Goal: Task Accomplishment & Management: Manage account settings

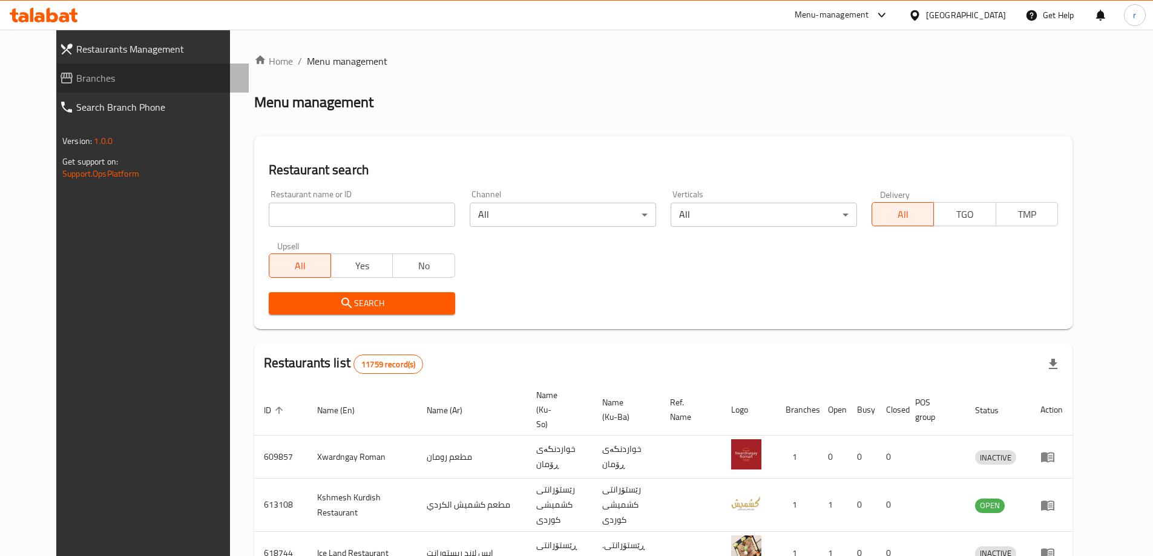
click at [76, 84] on span "Branches" at bounding box center [157, 78] width 163 height 15
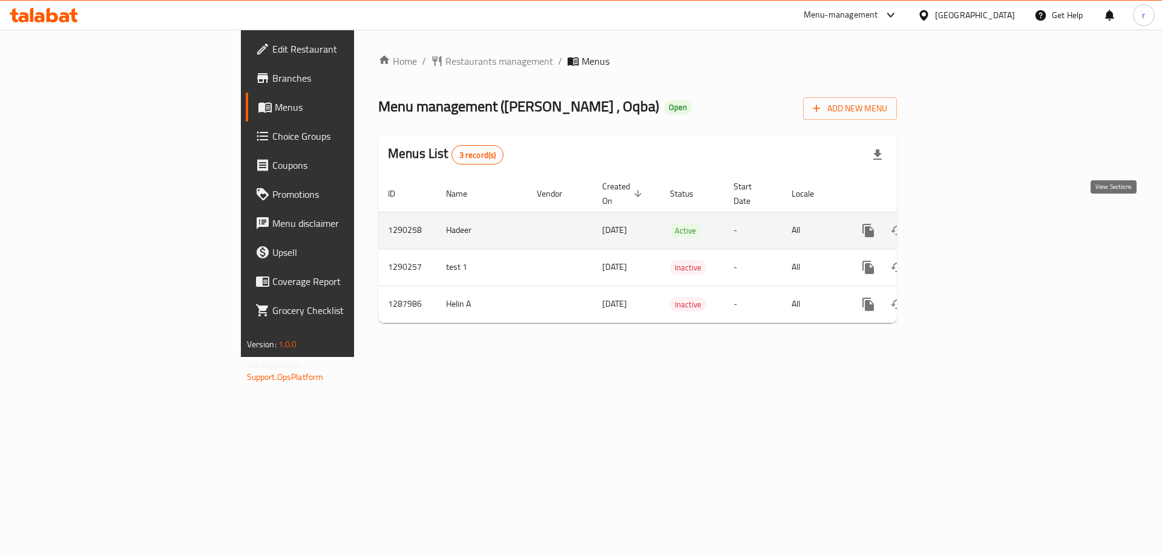
click at [963, 223] on icon "enhanced table" at bounding box center [956, 230] width 15 height 15
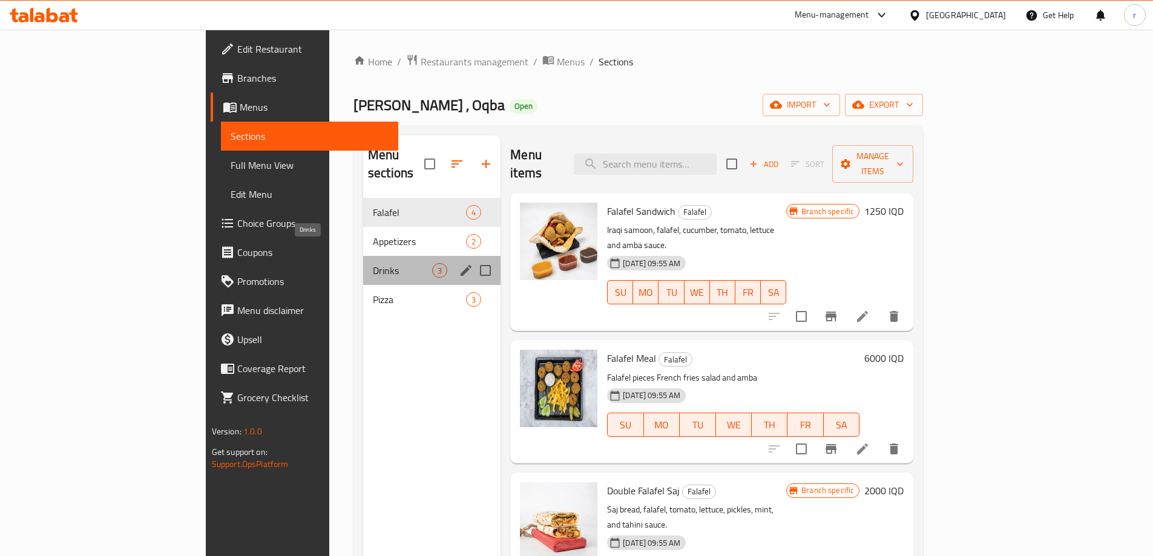
click at [373, 263] on span "Drinks" at bounding box center [402, 270] width 59 height 15
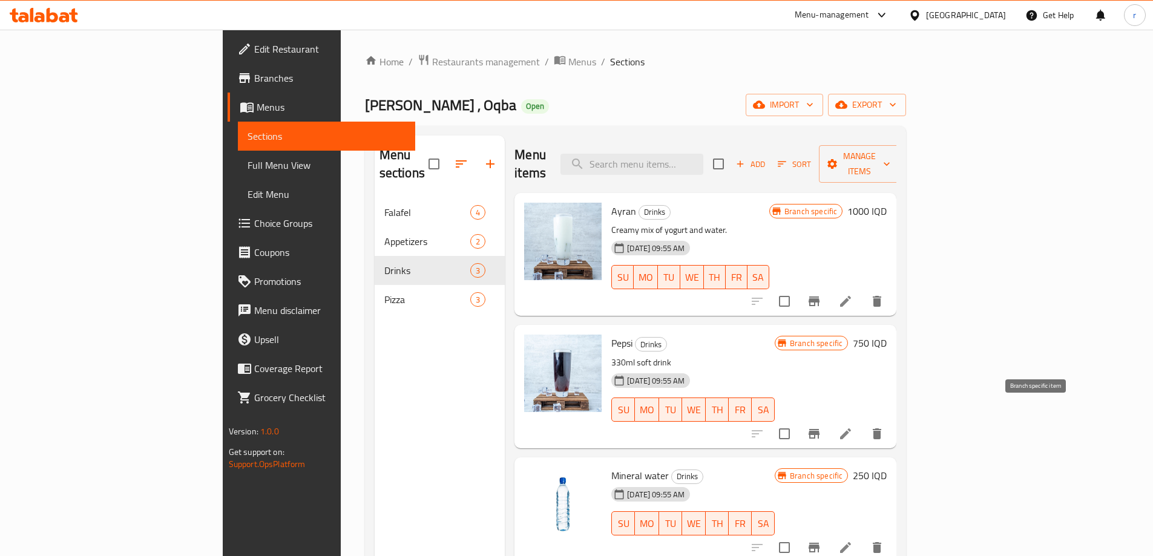
click at [820, 429] on icon "Branch-specific-item" at bounding box center [814, 434] width 11 height 10
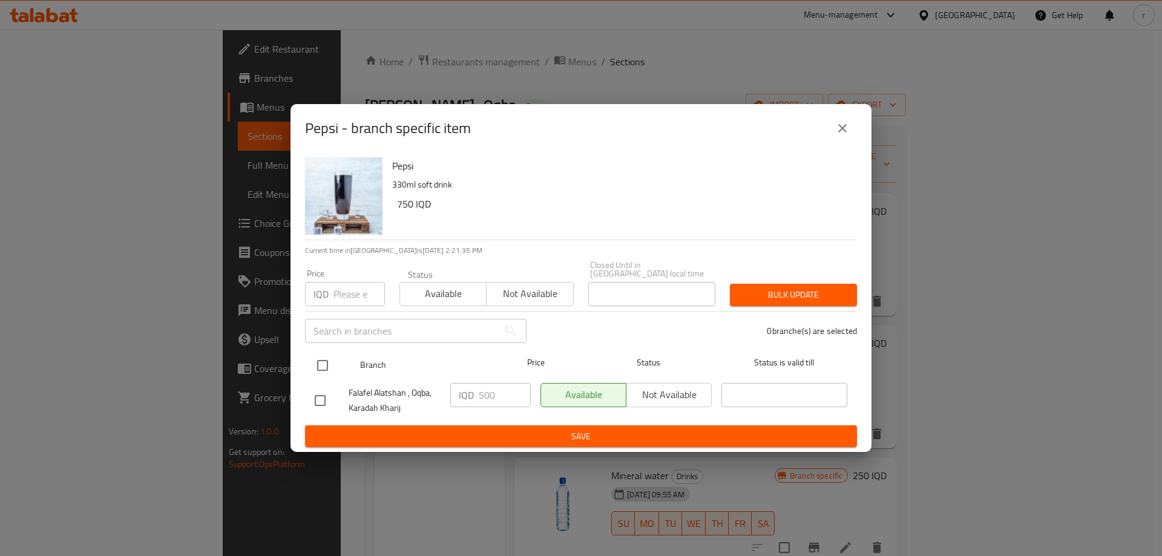
click at [332, 361] on input "checkbox" at bounding box center [322, 365] width 25 height 25
checkbox input "true"
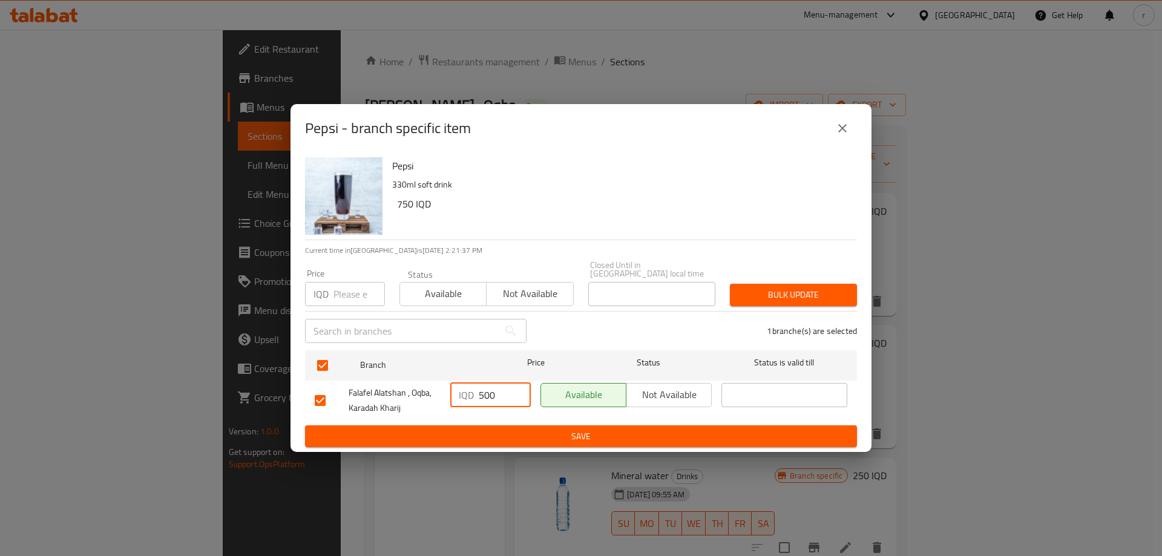
drag, startPoint x: 493, startPoint y: 392, endPoint x: 443, endPoint y: 393, distance: 50.3
click at [443, 393] on div "Falafel Alatshan , Oqba, Karadah Kharij IQD 500 ​ Available Not available ​" at bounding box center [581, 400] width 542 height 45
type input "750"
click at [477, 429] on span "Save" at bounding box center [581, 436] width 533 height 15
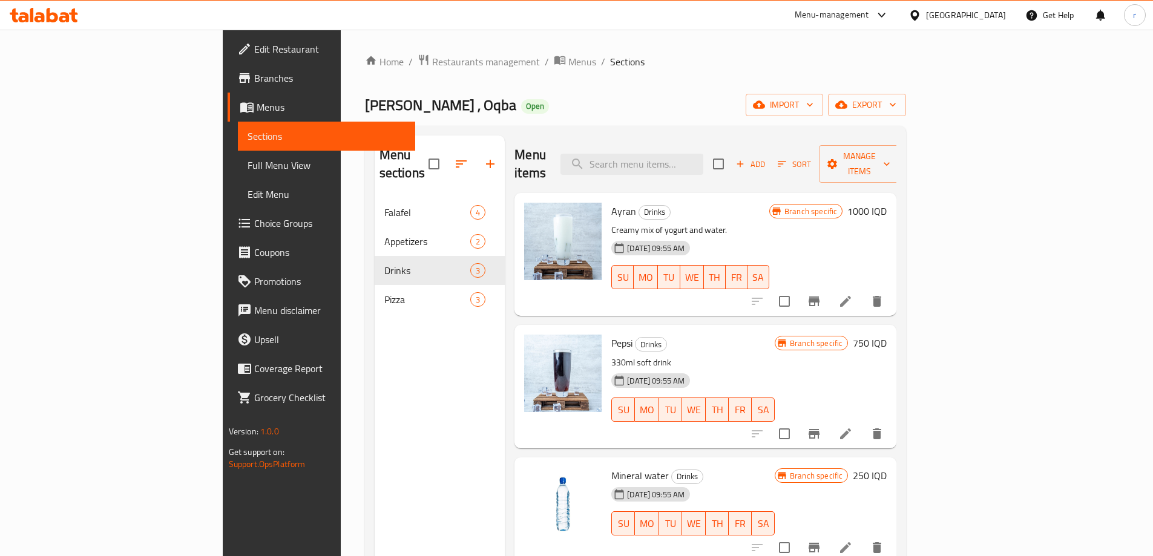
click at [50, 15] on icon at bounding box center [53, 15] width 12 height 15
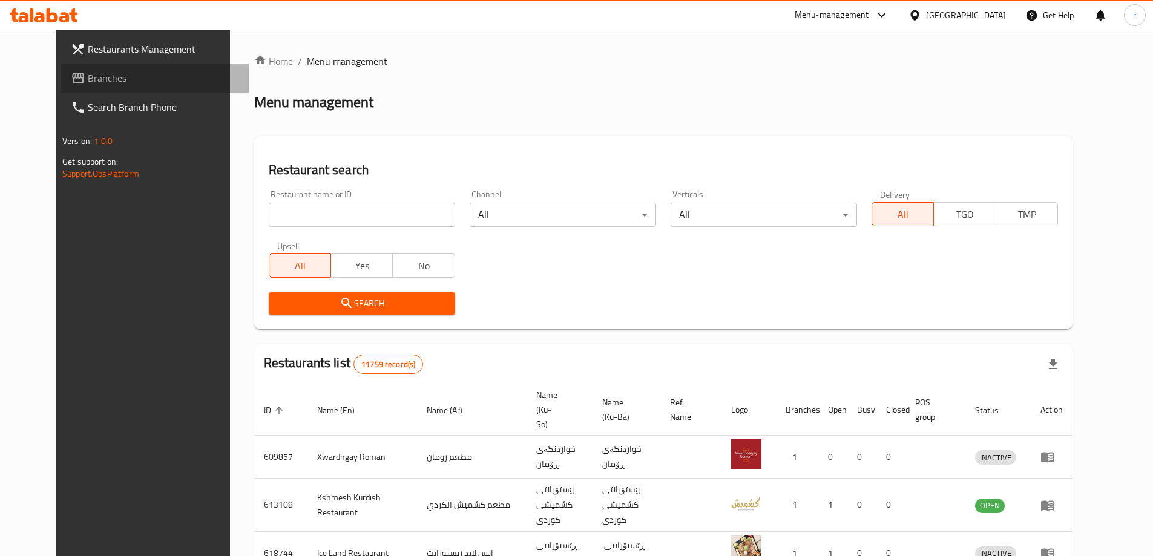
click at [88, 79] on span "Branches" at bounding box center [163, 78] width 151 height 15
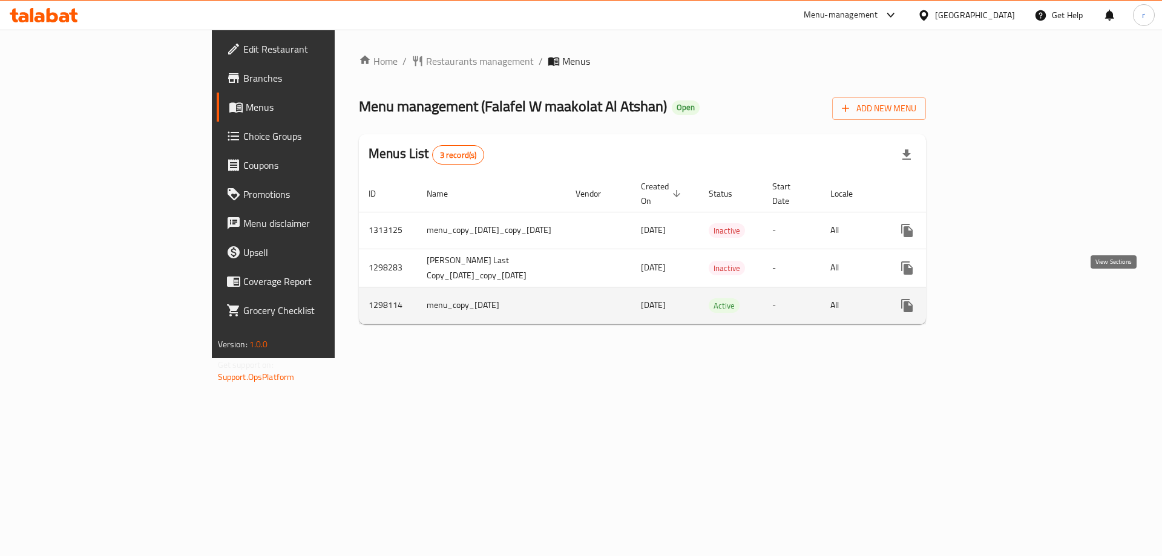
click at [1002, 298] on icon "enhanced table" at bounding box center [994, 305] width 15 height 15
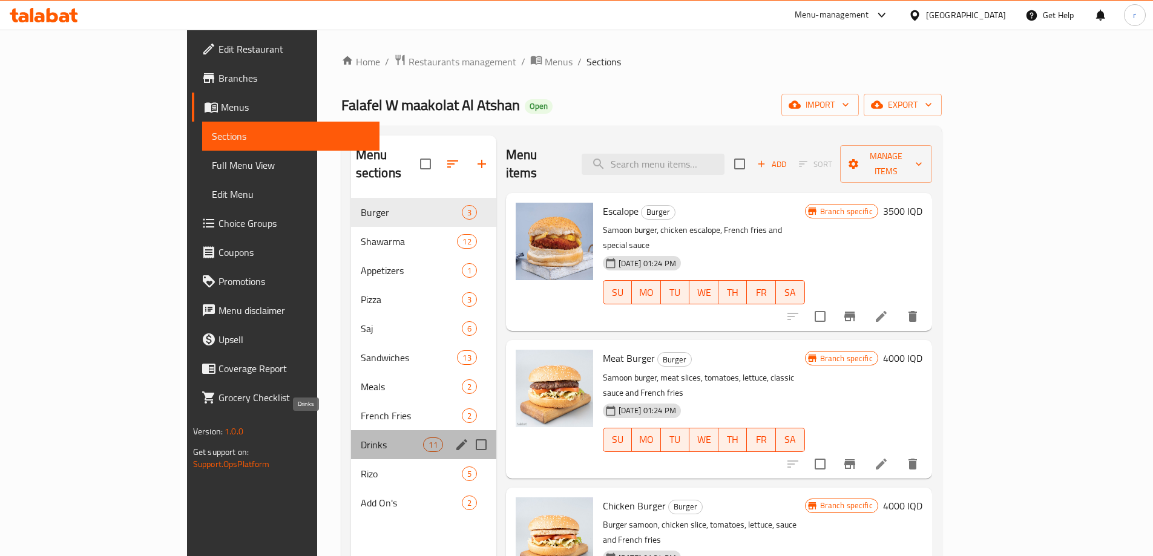
click at [361, 438] on span "Drinks" at bounding box center [392, 445] width 63 height 15
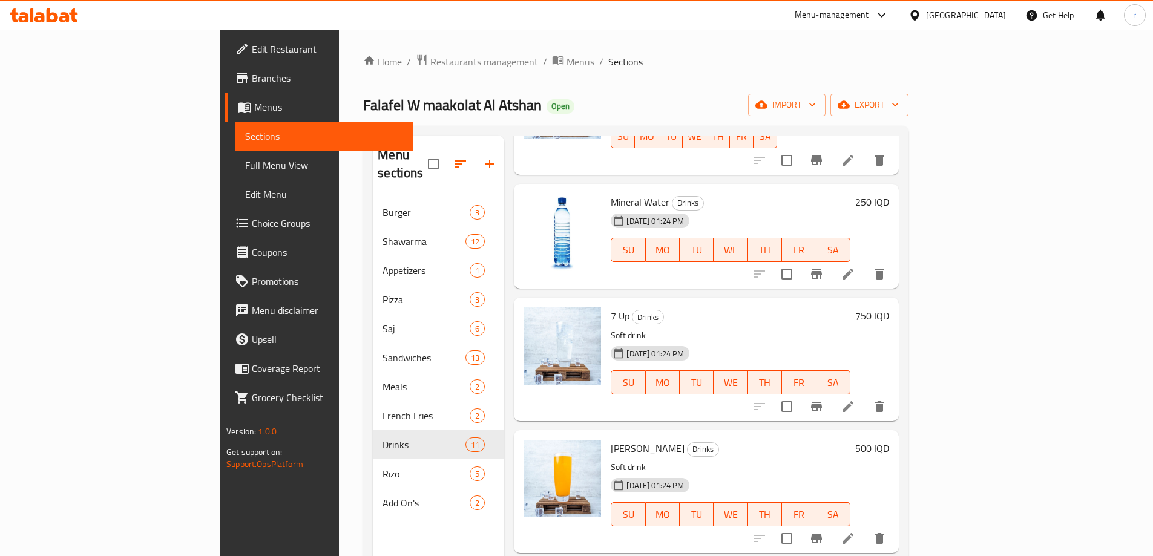
scroll to position [303, 0]
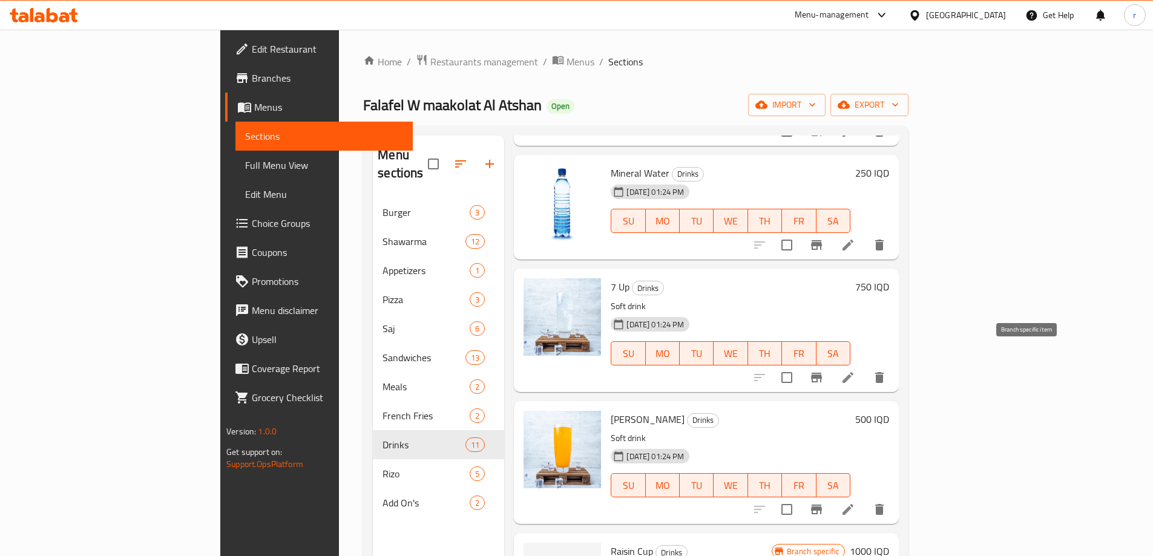
click at [822, 373] on icon "Branch-specific-item" at bounding box center [816, 378] width 11 height 10
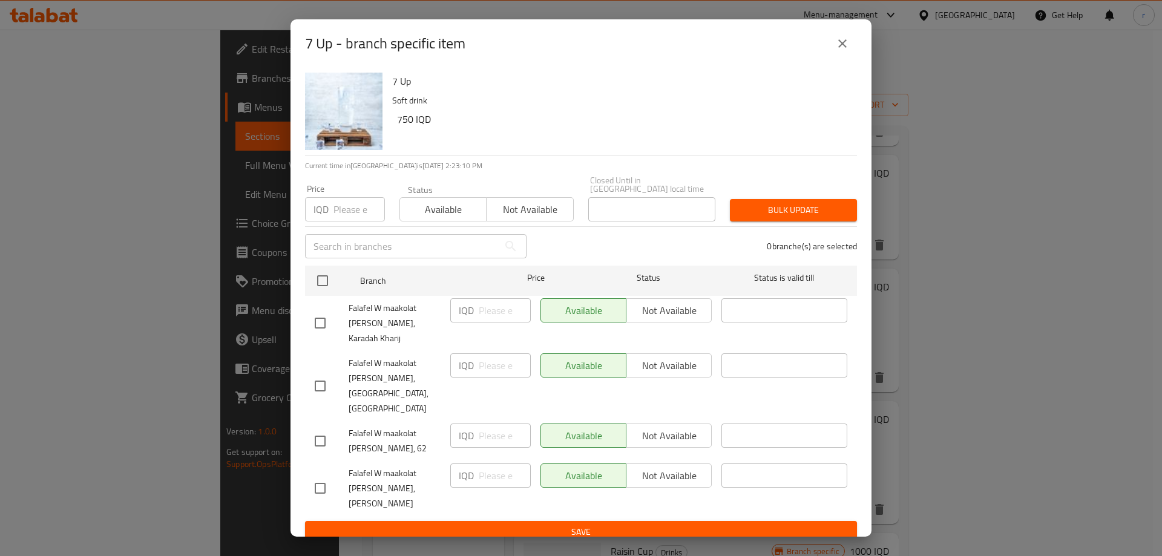
click at [844, 48] on icon "close" at bounding box center [842, 43] width 8 height 8
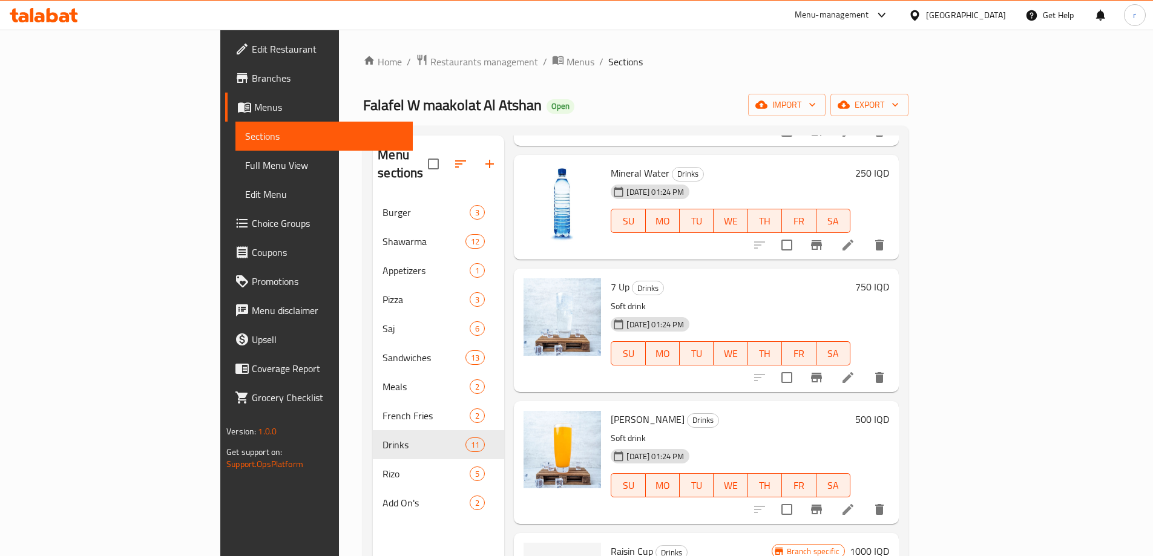
scroll to position [0, 0]
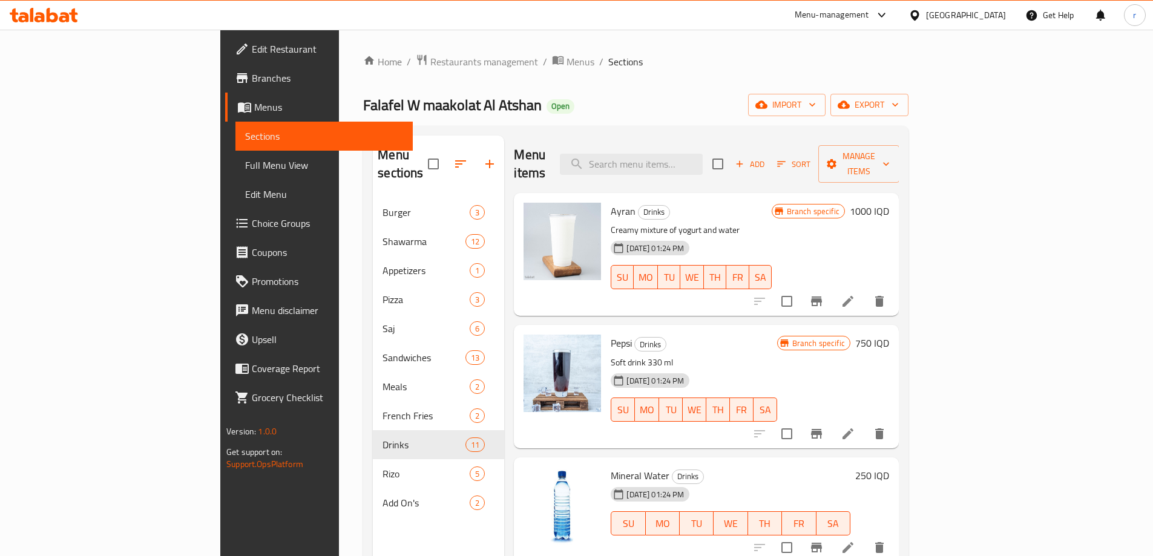
click at [693, 166] on div "Menu items Add Sort Manage items" at bounding box center [706, 165] width 385 height 58
click at [693, 164] on input "search" at bounding box center [631, 164] width 143 height 21
paste input "Meat Shawarma Rizo"
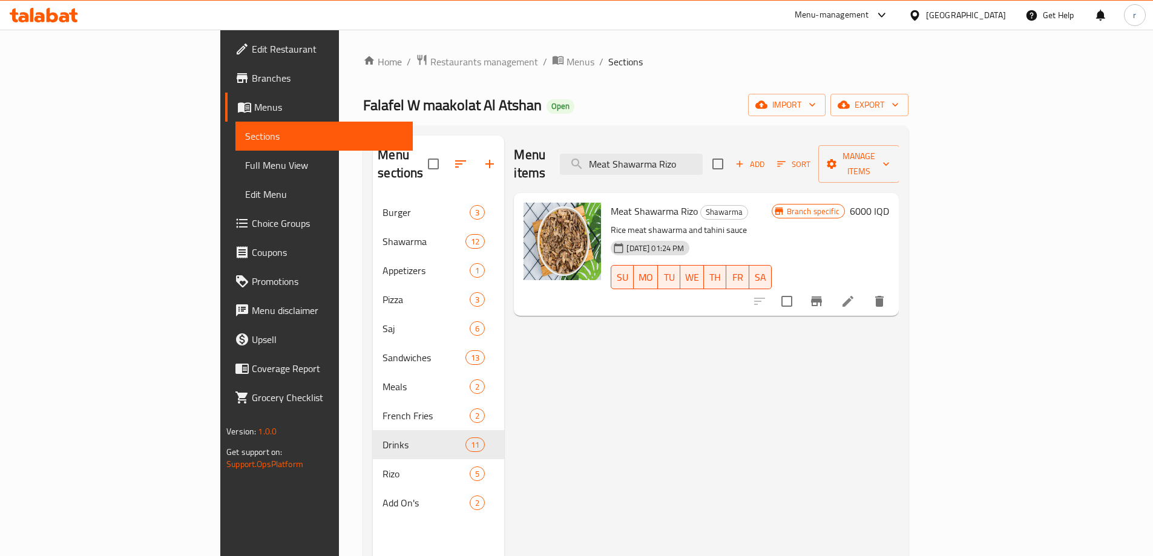
click at [831, 287] on button "Branch-specific-item" at bounding box center [816, 301] width 29 height 29
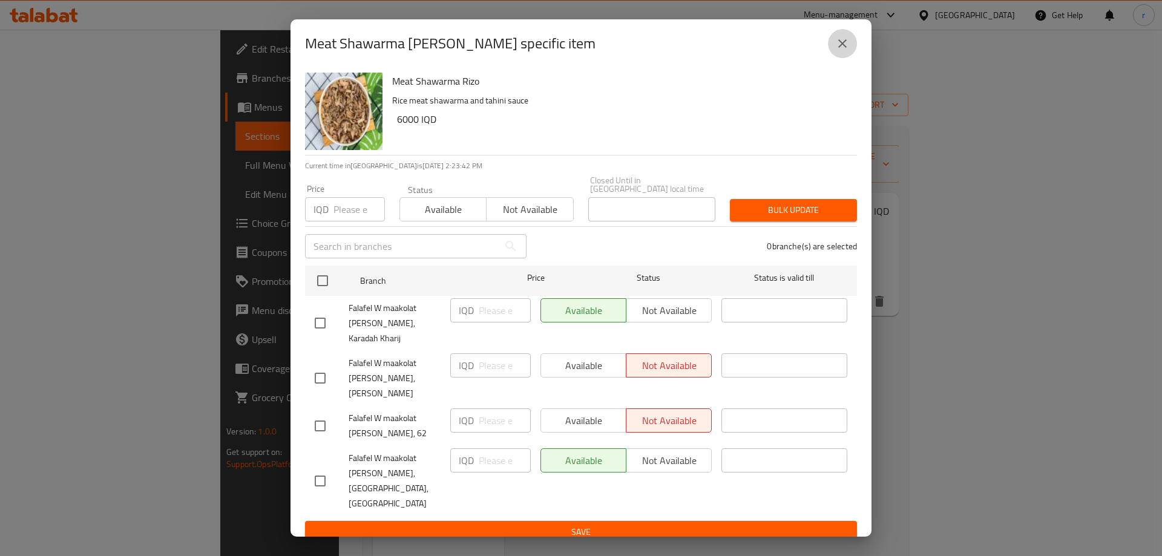
click at [837, 51] on icon "close" at bounding box center [842, 43] width 15 height 15
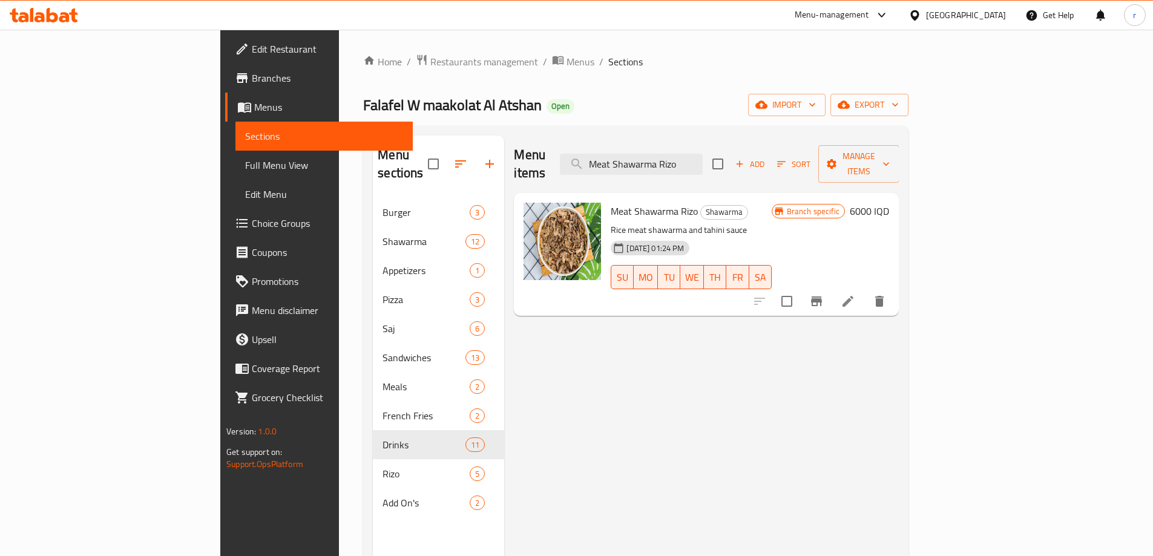
drag, startPoint x: 779, startPoint y: 155, endPoint x: 538, endPoint y: 159, distance: 241.6
click at [538, 159] on div "Menu items Meat Shawarma Rizo Add Sort Manage items" at bounding box center [706, 165] width 385 height 58
paste input "Chicken"
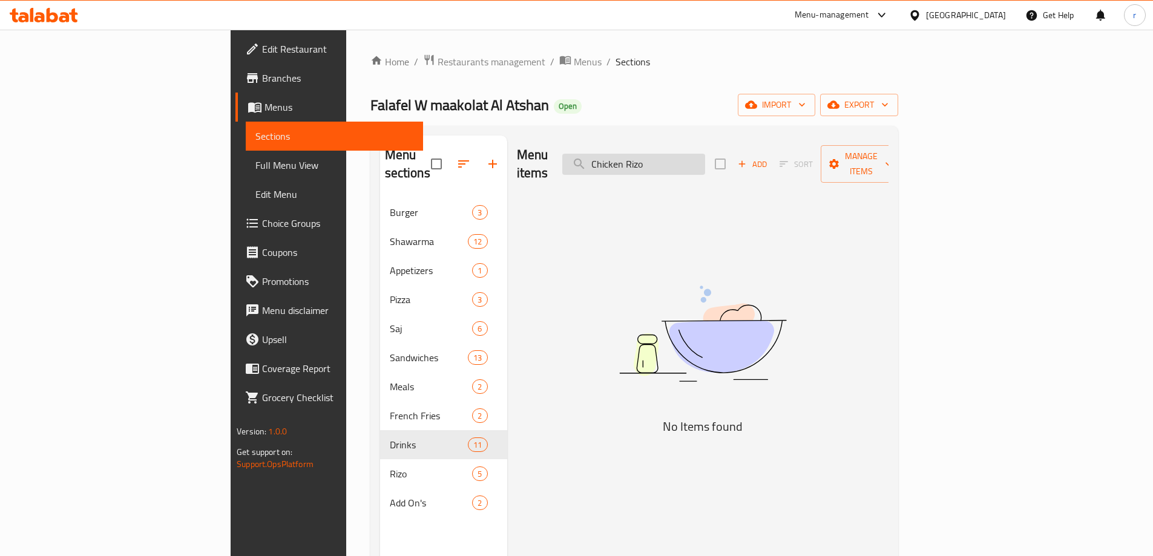
click at [695, 157] on input "Chicken Rizo" at bounding box center [633, 164] width 143 height 21
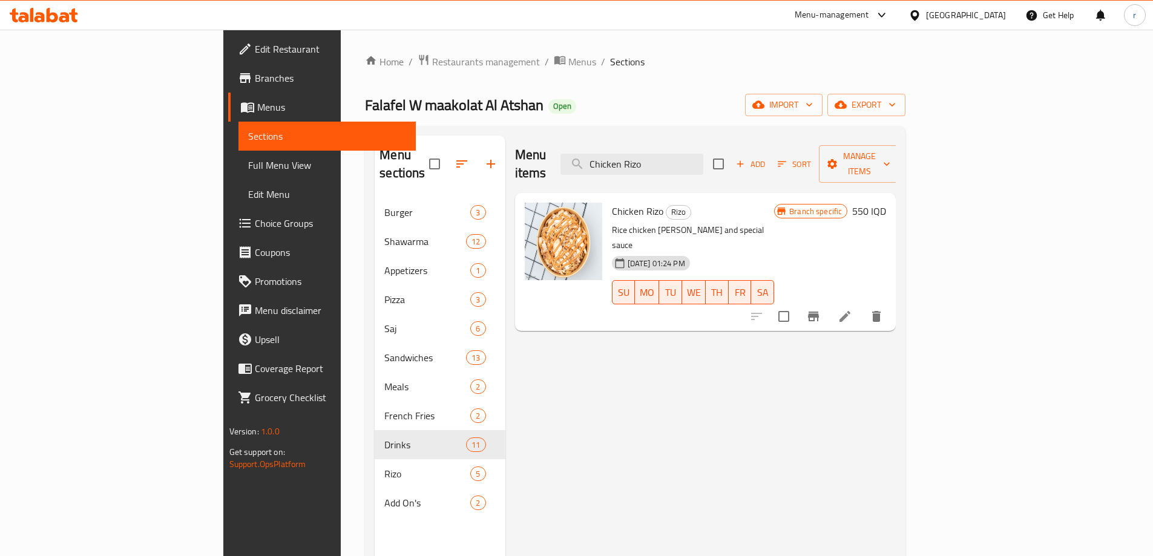
type input "Chicken Rizo"
click at [886, 203] on h6 "550 IQD" at bounding box center [869, 211] width 34 height 17
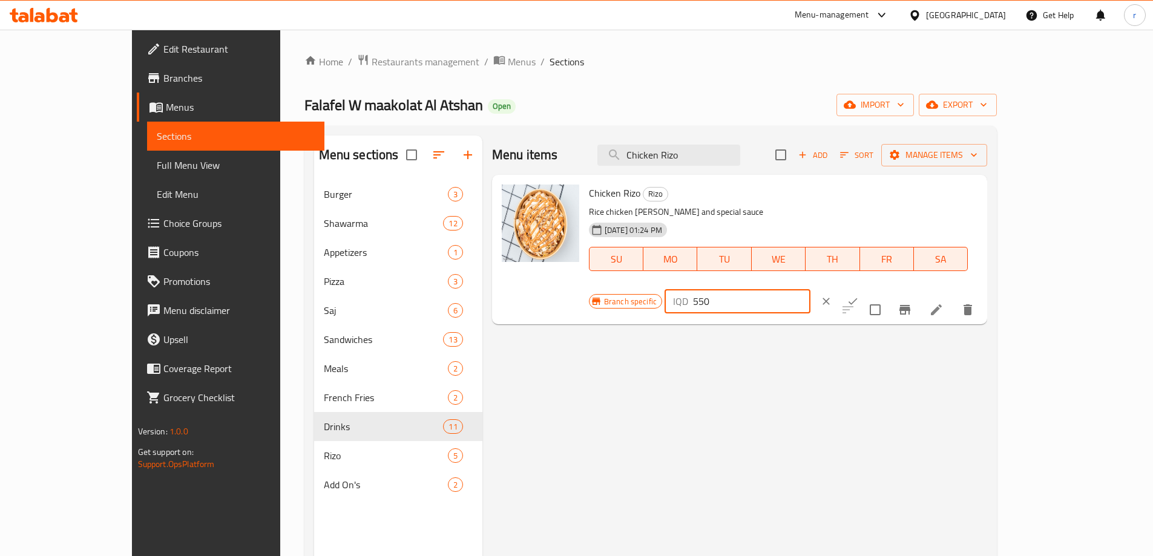
click at [811, 289] on input "550" at bounding box center [751, 301] width 117 height 24
type input "5500"
click at [859, 295] on icon "ok" at bounding box center [853, 301] width 12 height 12
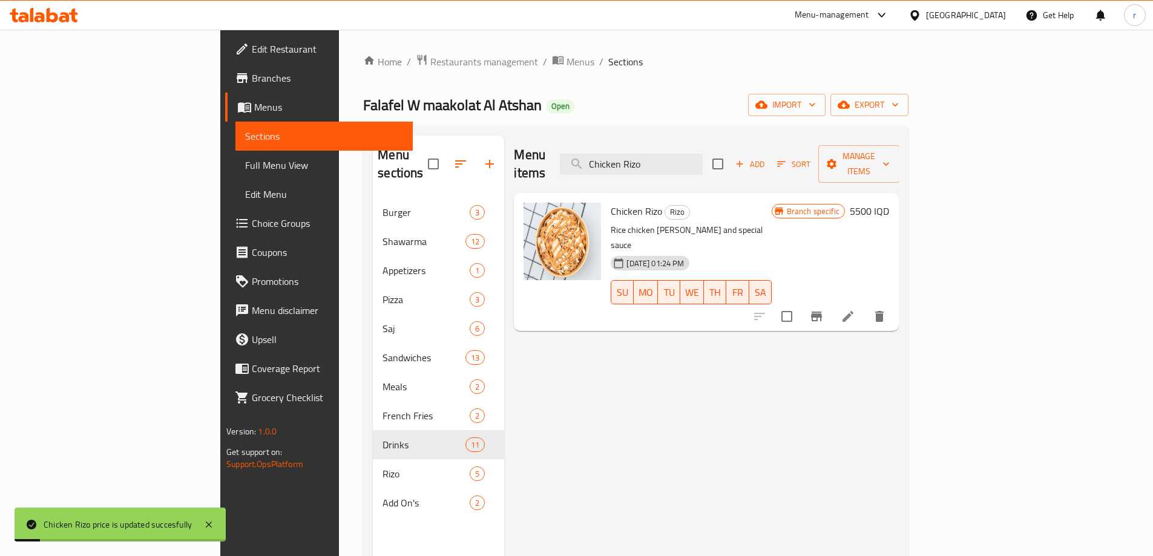
click at [822, 312] on icon "Branch-specific-item" at bounding box center [816, 317] width 11 height 10
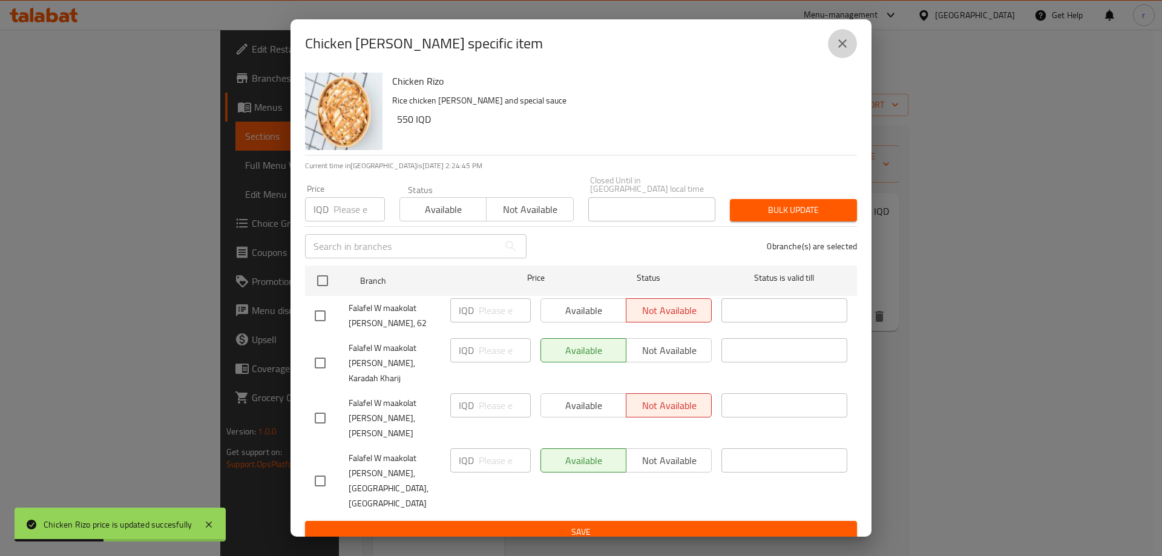
click at [838, 58] on button "close" at bounding box center [842, 43] width 29 height 29
